Goal: Navigation & Orientation: Find specific page/section

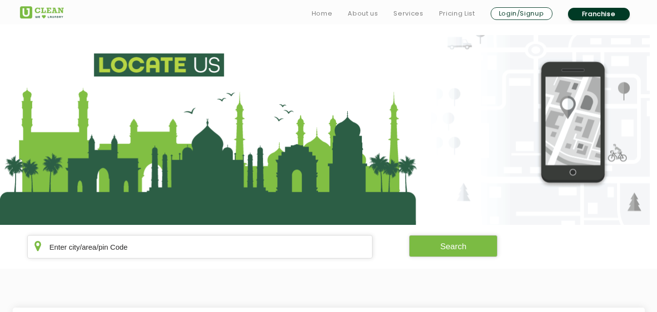
scroll to position [191, 0]
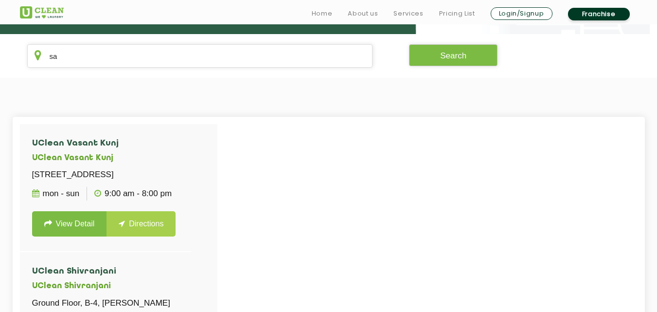
type input "s"
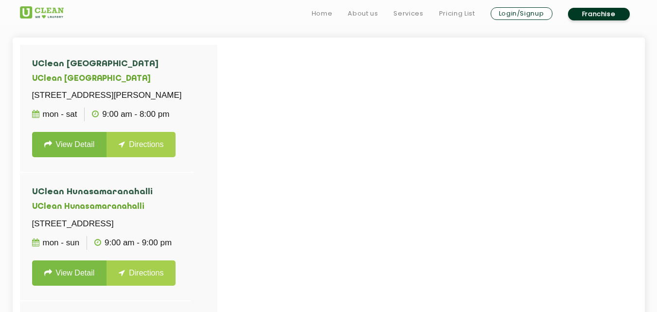
scroll to position [272, 0]
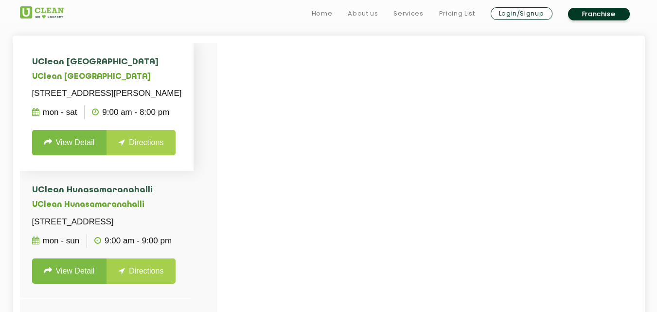
click at [173, 66] on h4 "UClean [GEOGRAPHIC_DATA]" at bounding box center [107, 62] width 150 height 10
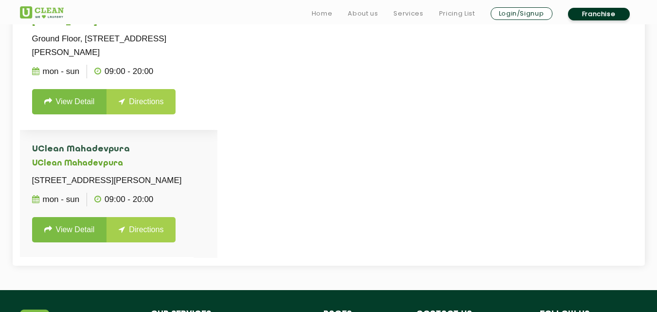
scroll to position [369, 0]
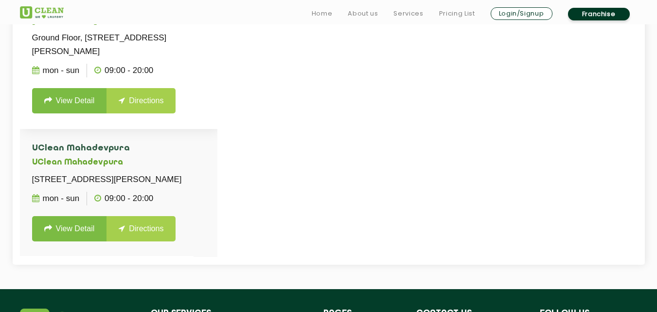
click at [197, 86] on li "UClean Rajaji Nagar UClean Rajaji Nagar Ground Floor, [STREET_ADDRESS][PERSON_N…" at bounding box center [118, 57] width 197 height 141
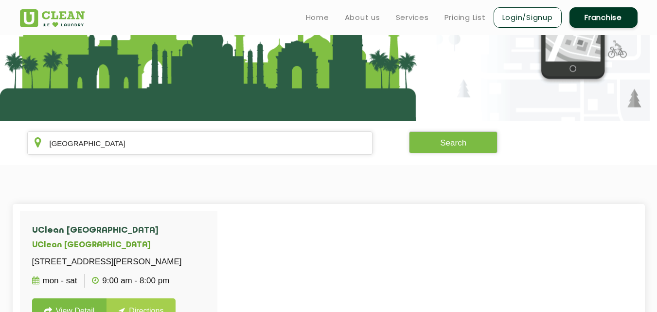
scroll to position [103, 0]
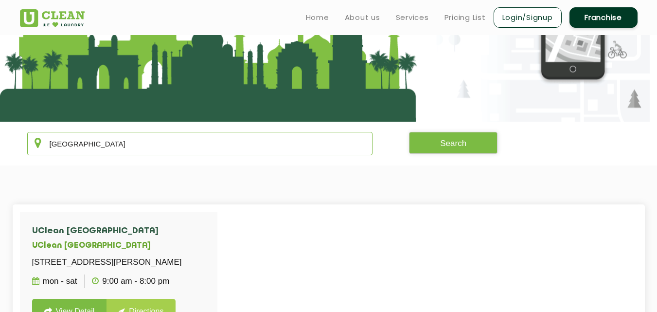
click at [201, 134] on input "[GEOGRAPHIC_DATA]" at bounding box center [200, 143] width 346 height 23
type input "B"
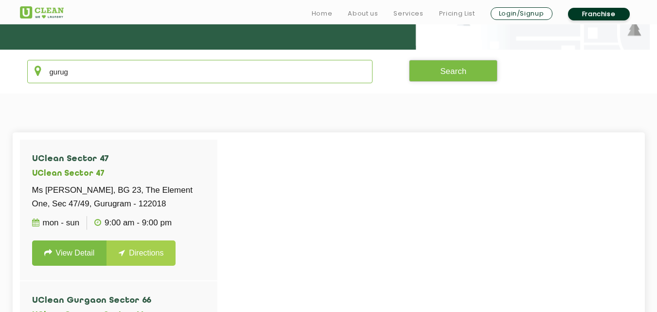
scroll to position [191, 0]
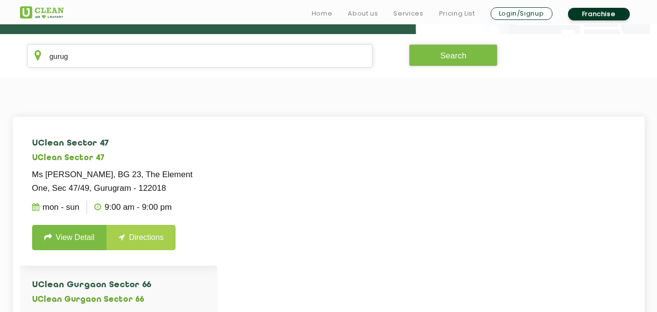
click at [136, 157] on h5 "UClean Sector 47" at bounding box center [118, 158] width 173 height 9
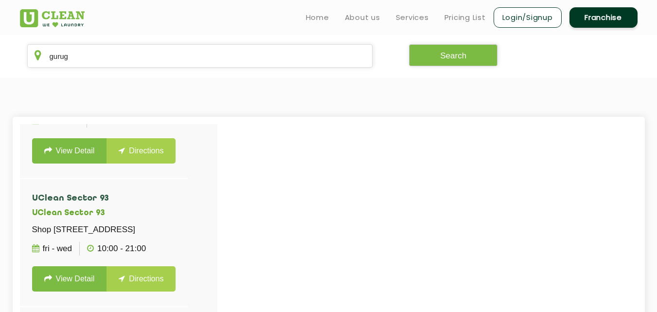
scroll to position [1998, 0]
click at [136, 194] on h4 "UClean Sector 93" at bounding box center [104, 199] width 144 height 10
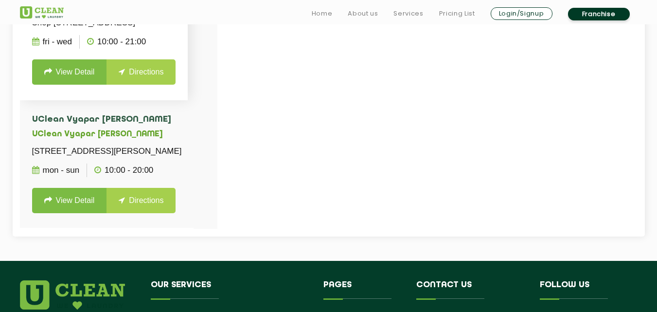
scroll to position [398, 0]
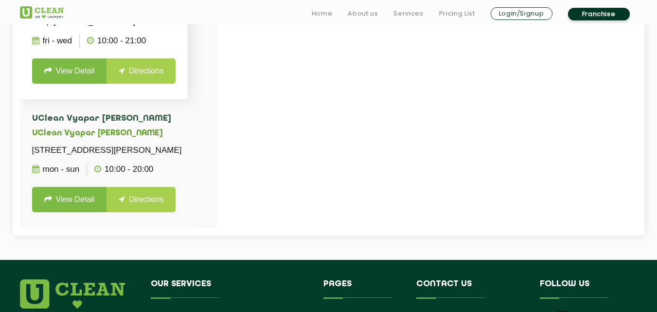
click at [188, 57] on li "UClean [STREET_ADDRESS] Fri - Wed 10:00 - 21:00 View Detail Directions" at bounding box center [104, 35] width 168 height 128
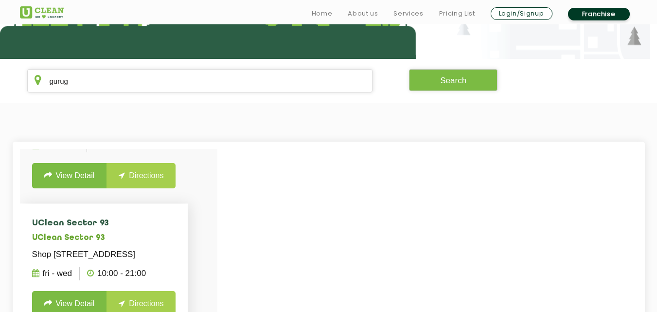
scroll to position [169, 0]
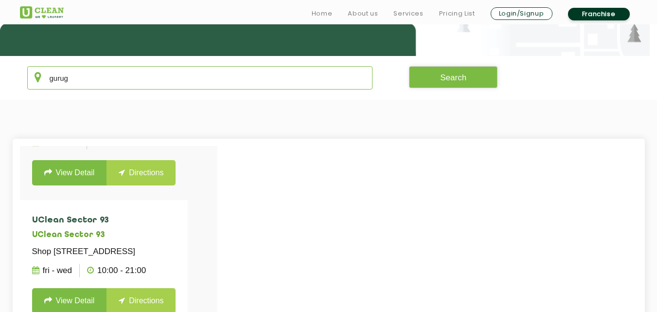
click at [161, 77] on input "gurug" at bounding box center [200, 77] width 346 height 23
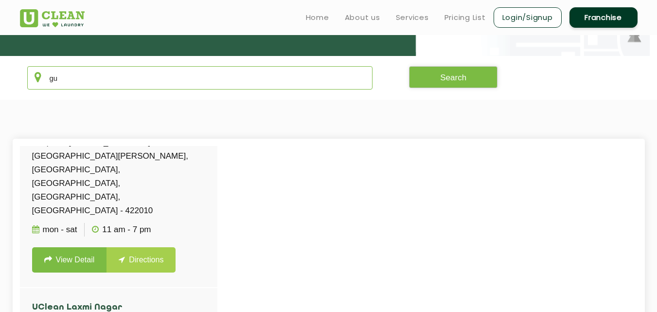
type input "g"
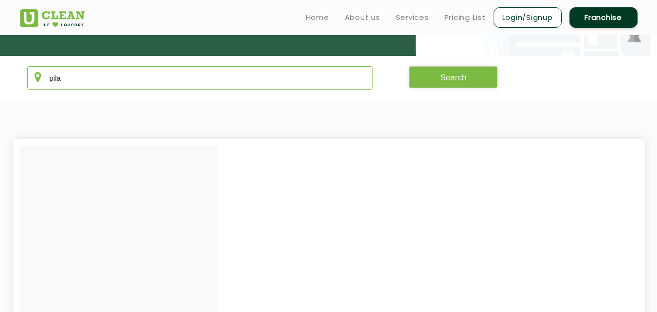
scroll to position [0, 0]
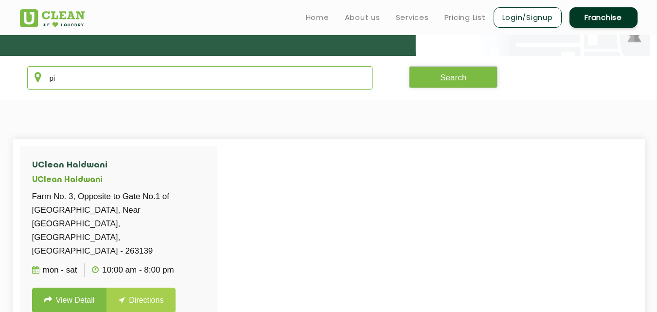
type input "p"
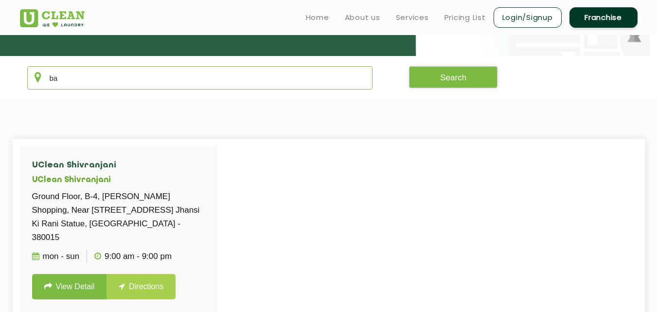
type input "b"
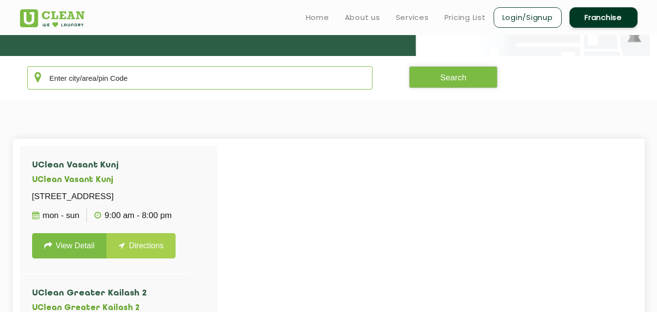
type input "a"
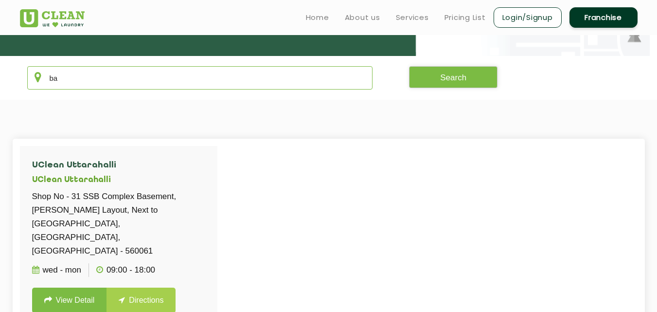
type input "b"
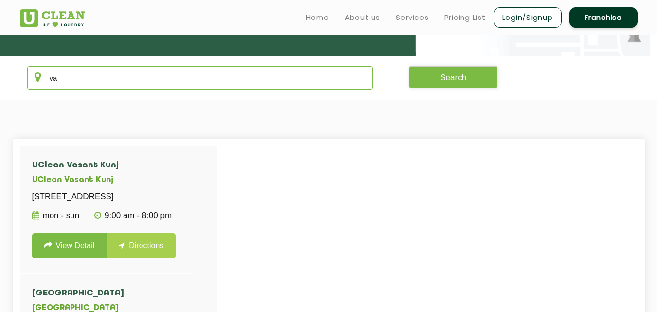
type input "v"
type input "s"
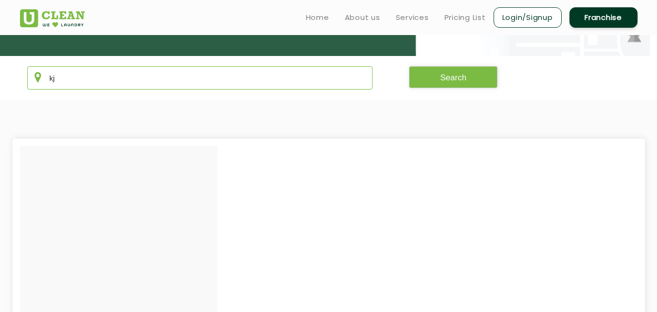
type input "k"
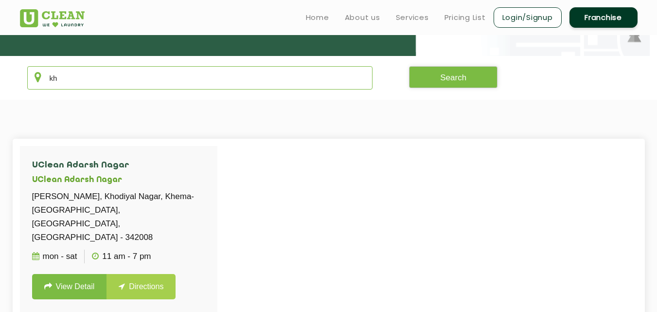
type input "k"
